Goal: Subscribe to service/newsletter

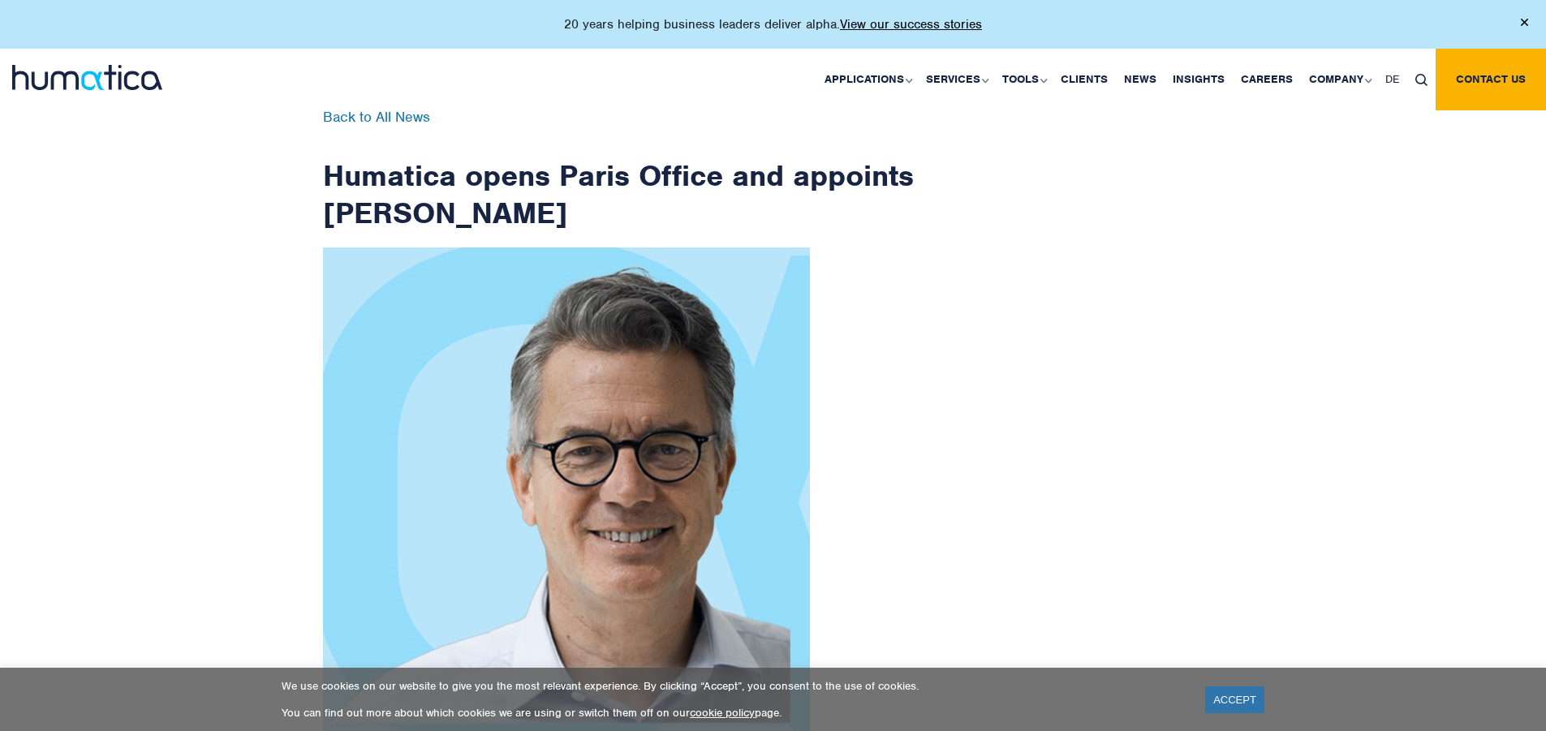
scroll to position [2588, 0]
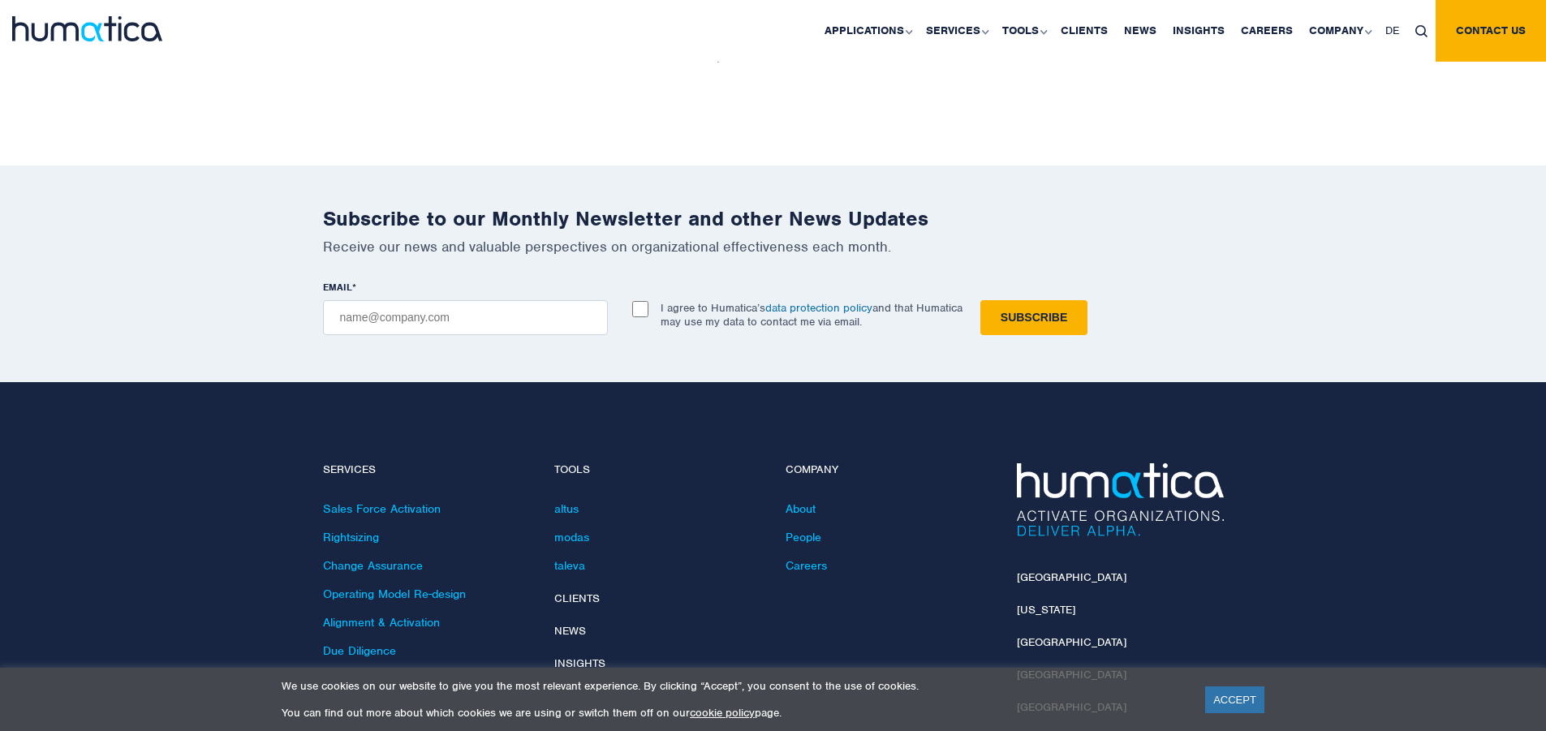
checkbox input "true"
type input "[EMAIL_ADDRESS][DOMAIN_NAME]"
click at [980, 300] on input "Subscribe" at bounding box center [1033, 317] width 107 height 35
